Goal: Task Accomplishment & Management: Manage account settings

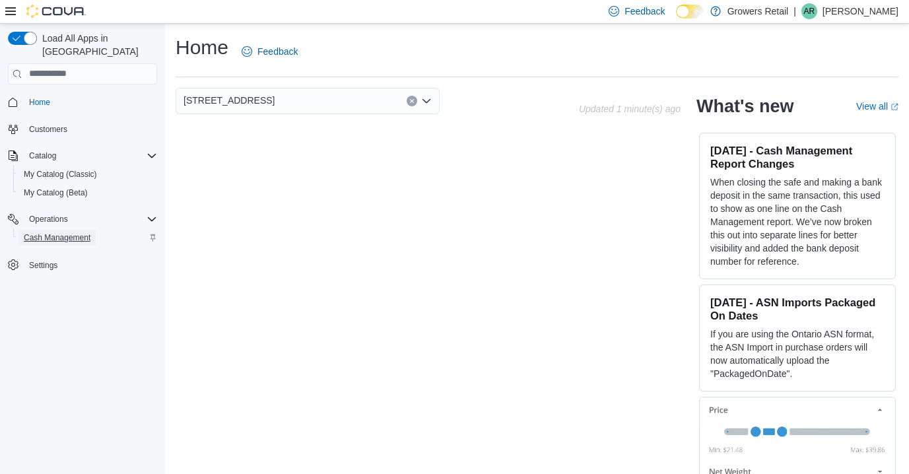
click at [81, 230] on span "Cash Management" at bounding box center [57, 238] width 67 height 16
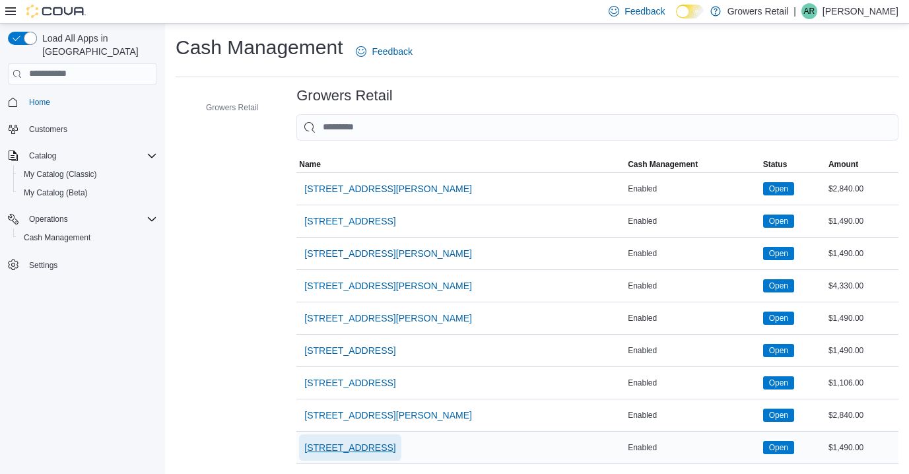
click at [373, 442] on span "[STREET_ADDRESS]" at bounding box center [349, 447] width 91 height 13
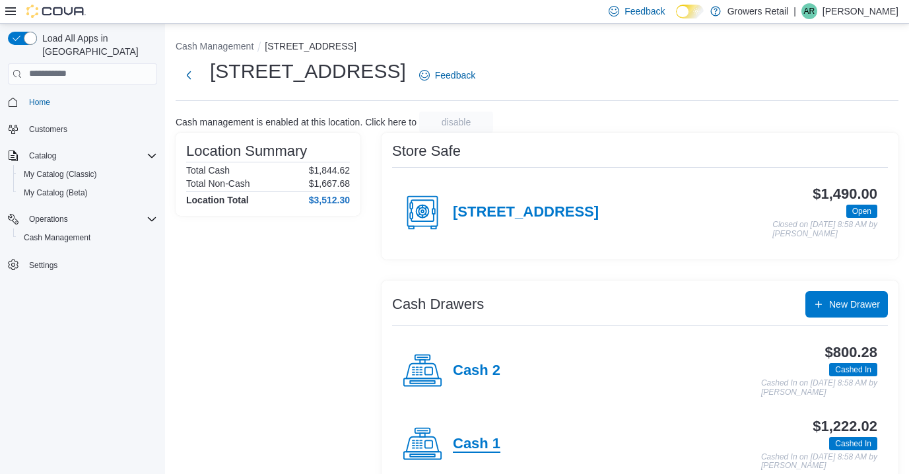
click at [486, 450] on h4 "Cash 1" at bounding box center [477, 444] width 48 height 17
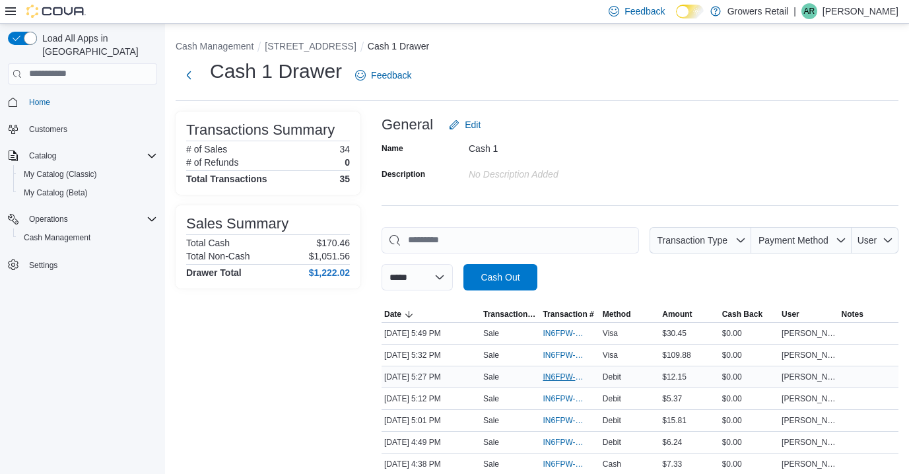
scroll to position [43, 0]
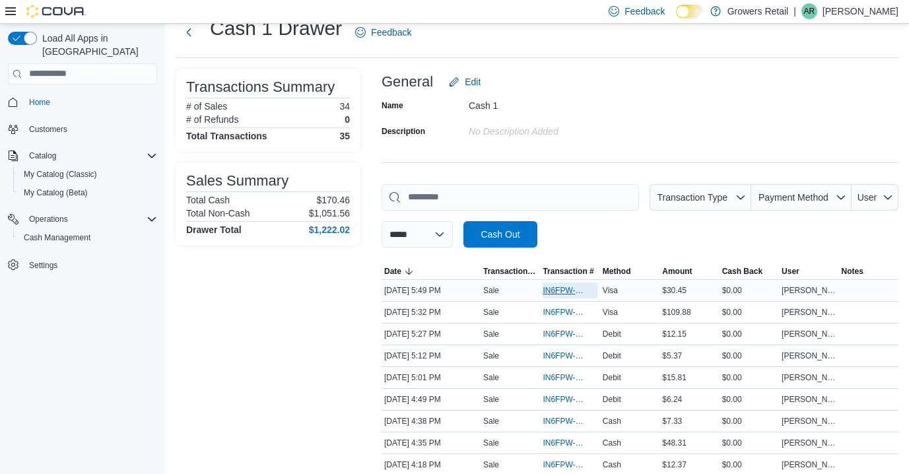
click at [562, 292] on span "IN6FPW-2066457" at bounding box center [563, 290] width 41 height 11
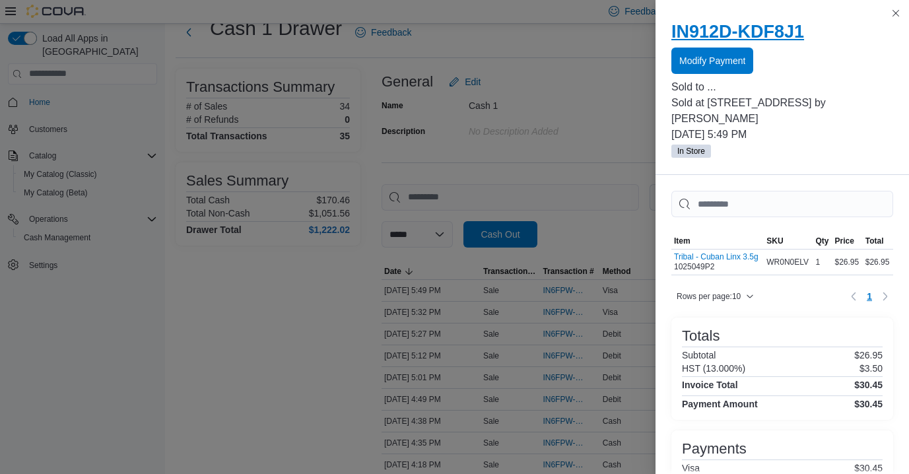
click at [804, 22] on h2 "IN912D-KDF8J1" at bounding box center [782, 31] width 222 height 21
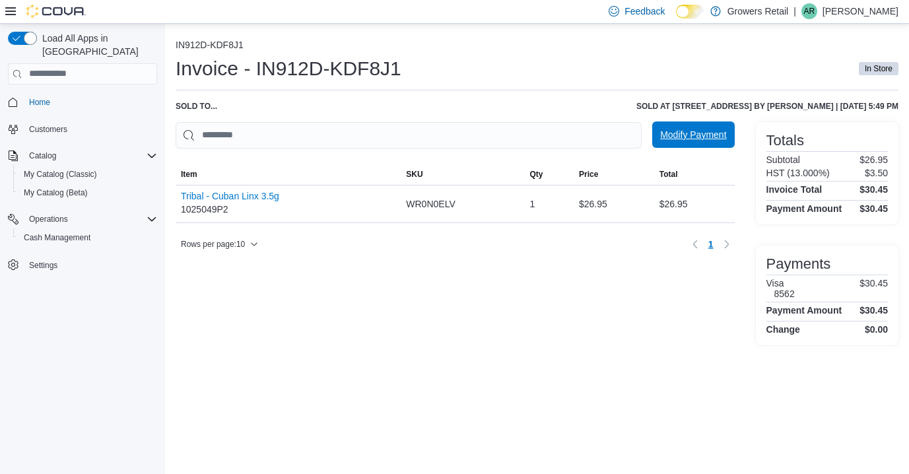
click at [679, 127] on span "Modify Payment" at bounding box center [693, 134] width 66 height 26
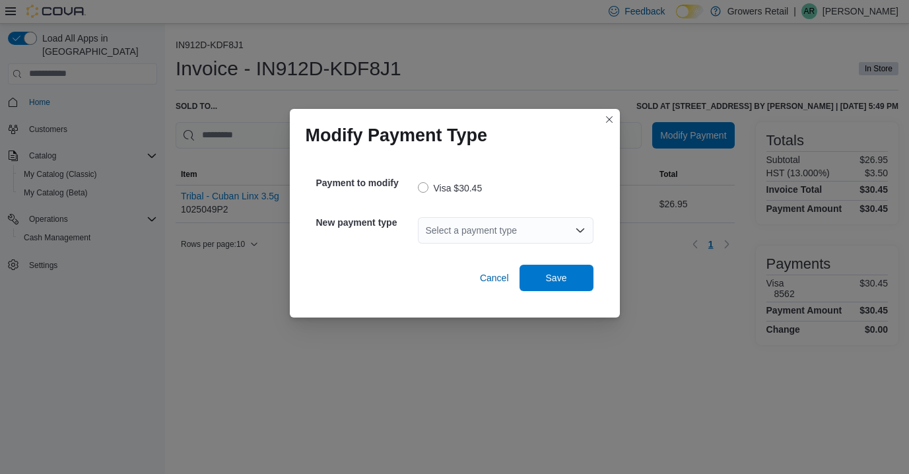
click at [474, 235] on div "Select a payment type" at bounding box center [506, 230] width 176 height 26
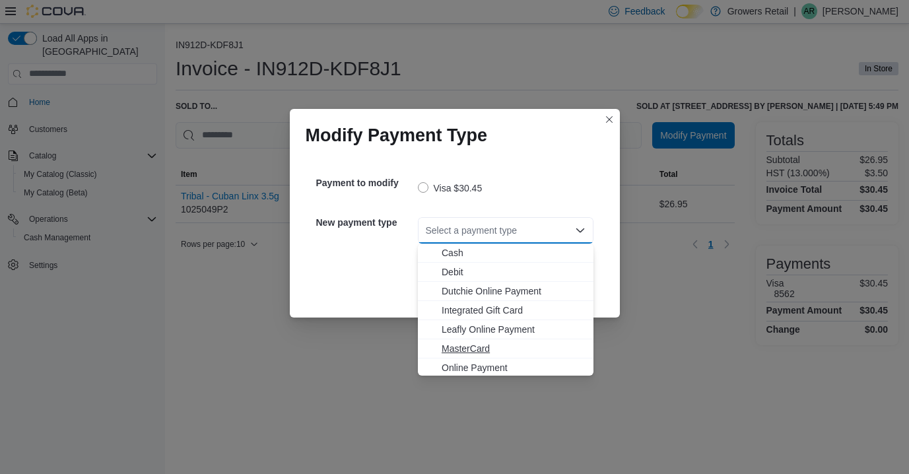
click at [480, 348] on span "MasterCard" at bounding box center [514, 348] width 144 height 13
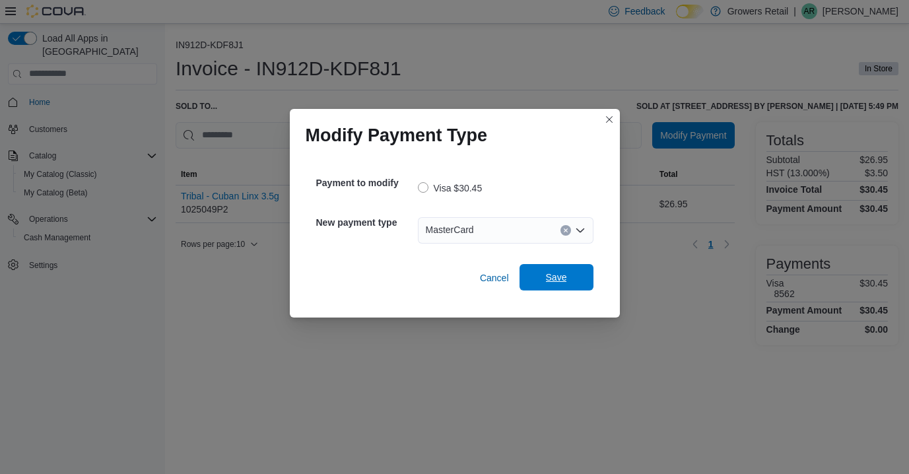
click at [566, 279] on span "Save" at bounding box center [556, 277] width 21 height 13
